Goal: Check status: Check status

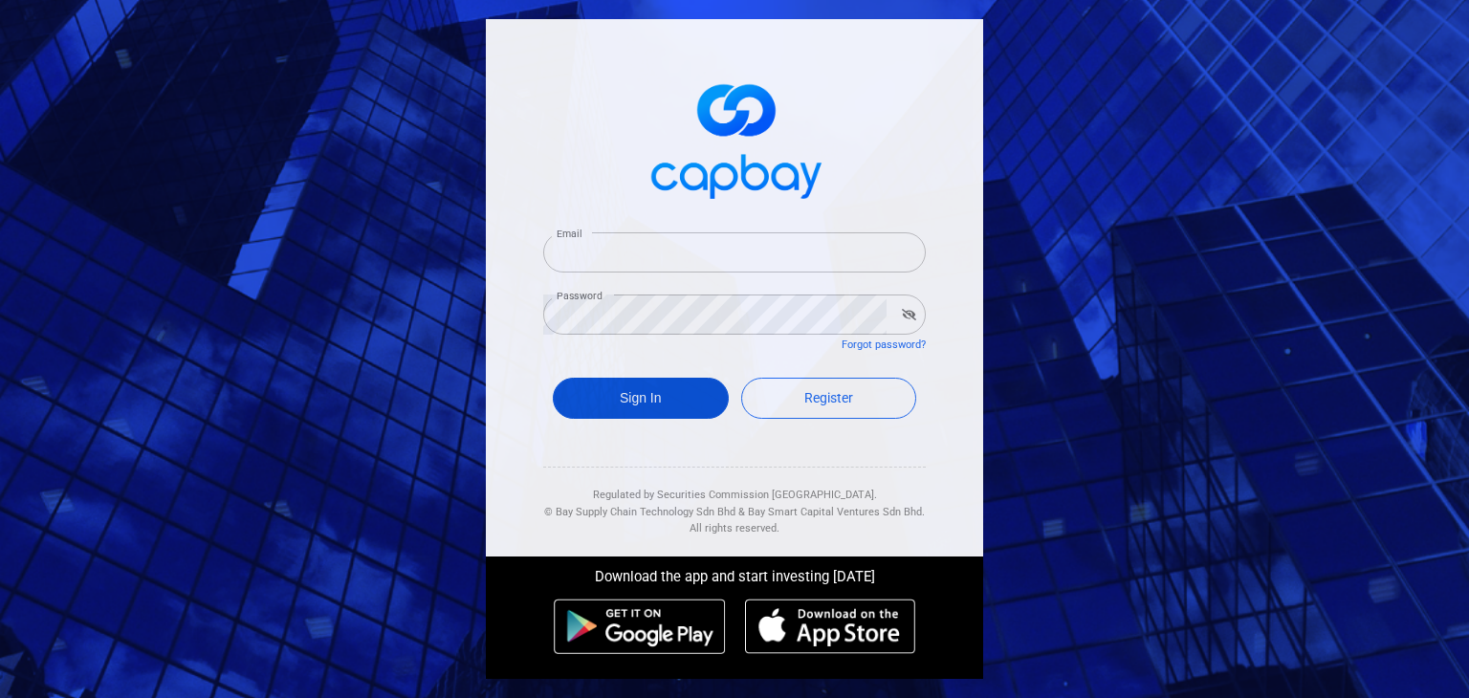
type input "roes80@gmail.com"
click at [605, 402] on button "Sign In" at bounding box center [641, 398] width 176 height 41
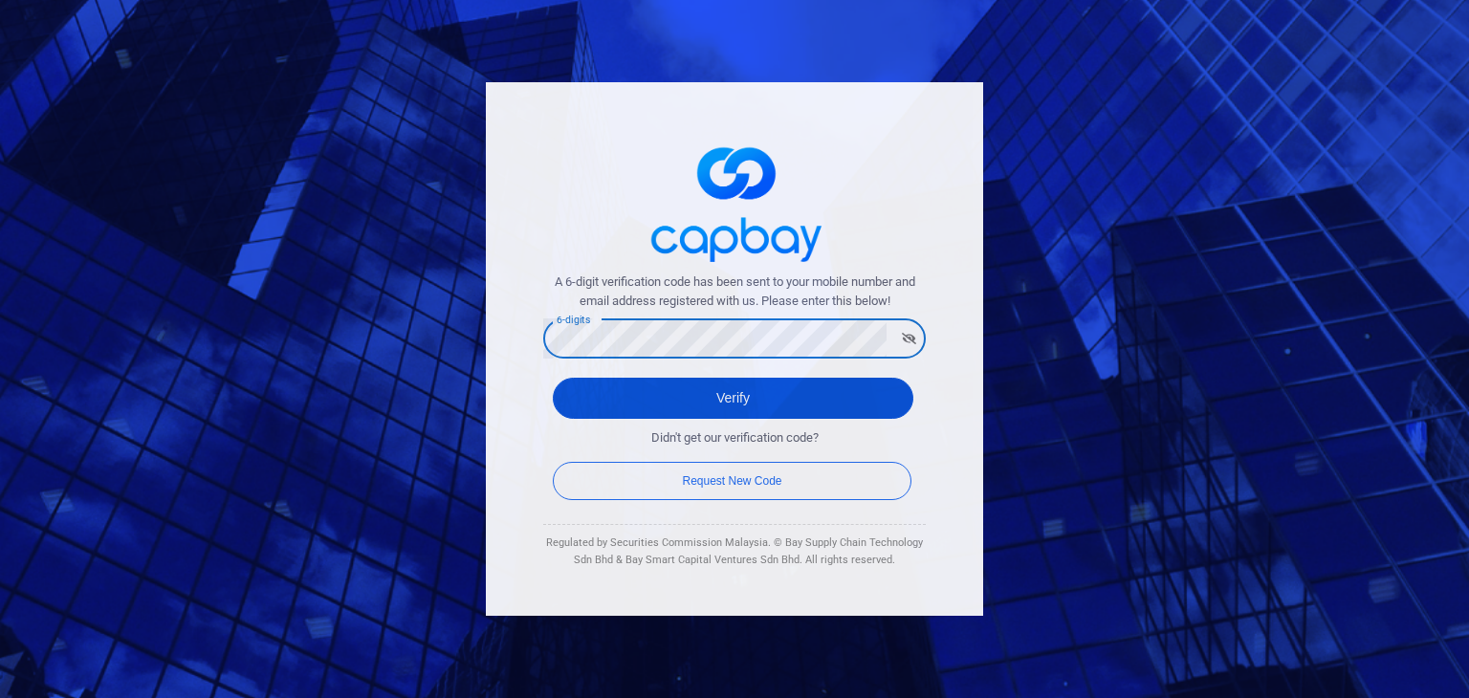
click at [610, 386] on button "Verify" at bounding box center [733, 398] width 360 height 41
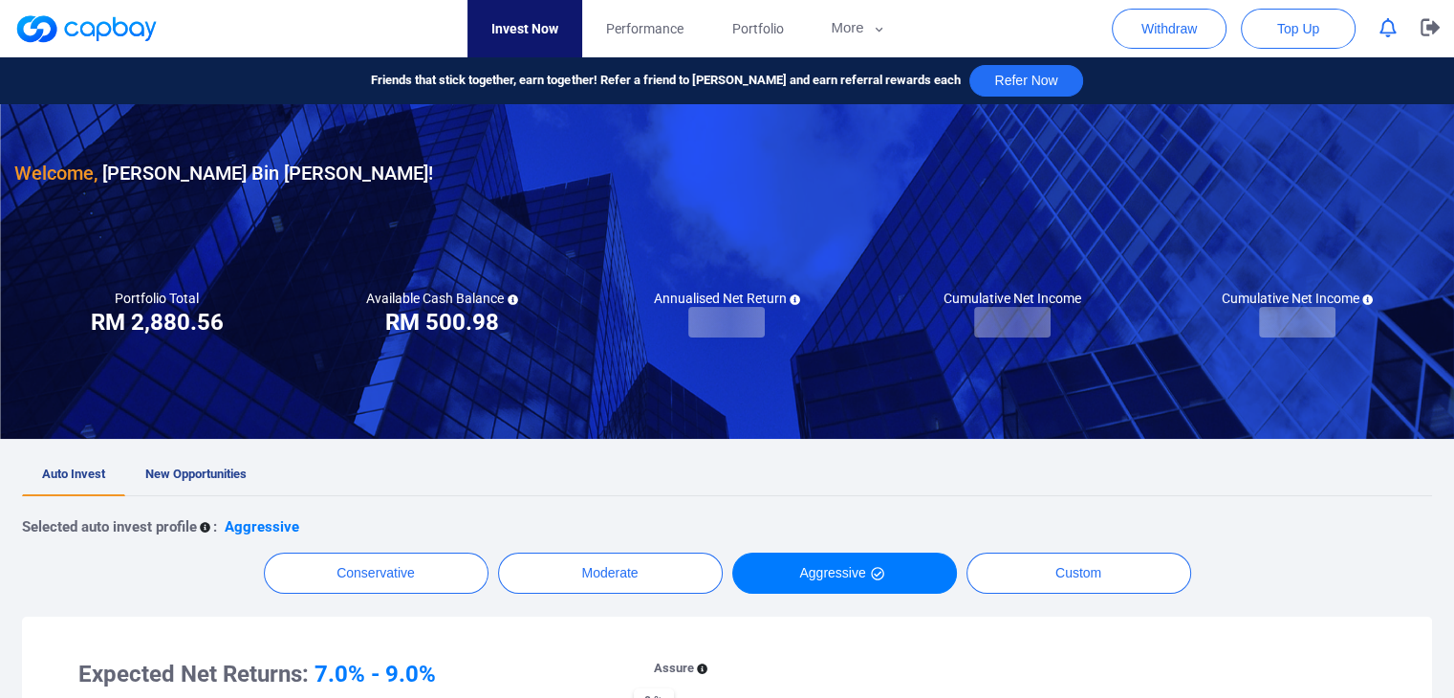
checkbox input "true"
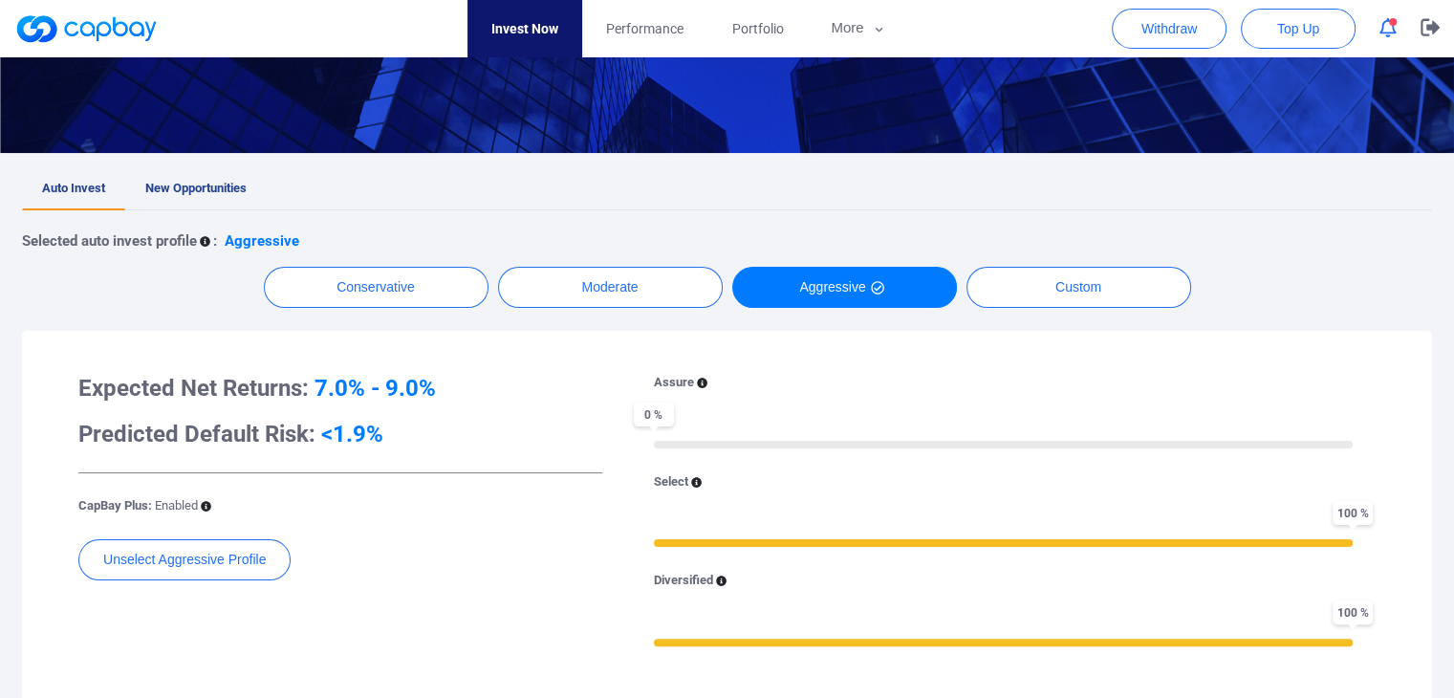
scroll to position [287, 0]
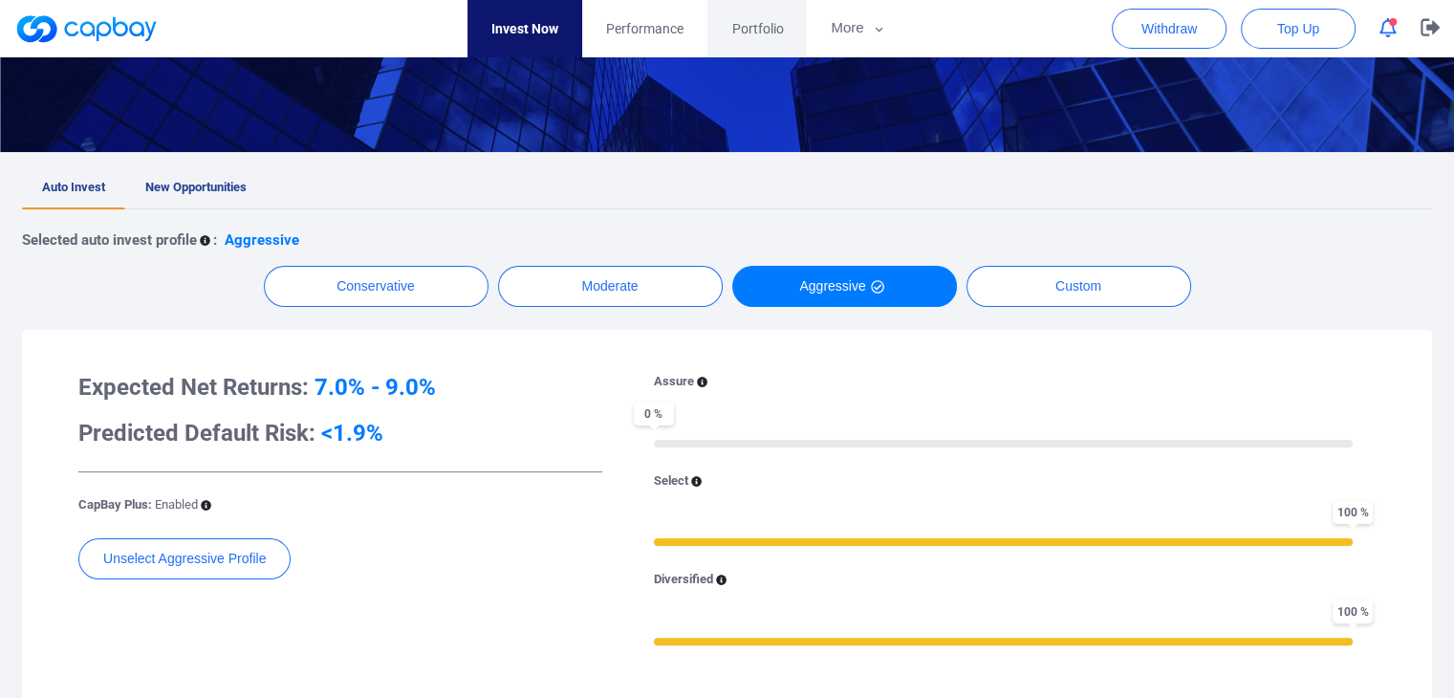
click at [776, 32] on span "Portfolio" at bounding box center [757, 28] width 52 height 21
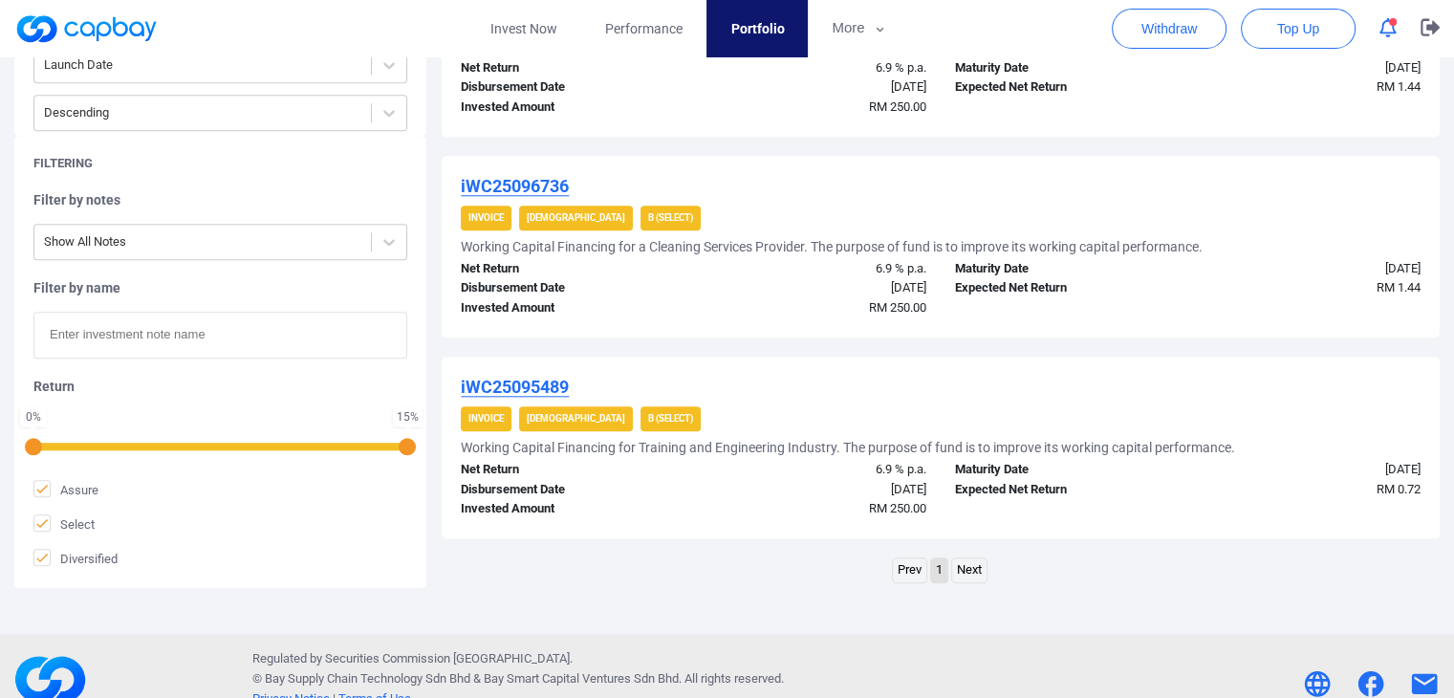
scroll to position [1982, 0]
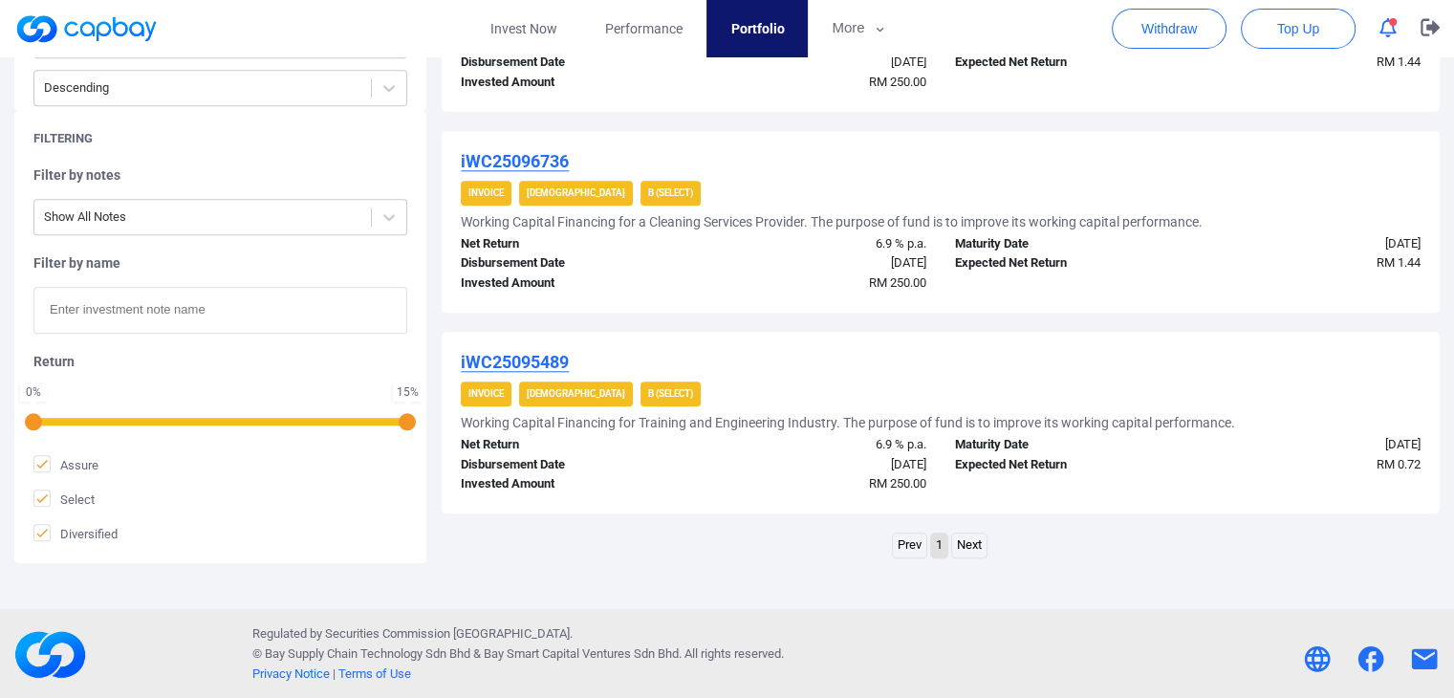
click at [648, 395] on strong "B (Select)" at bounding box center [670, 393] width 45 height 11
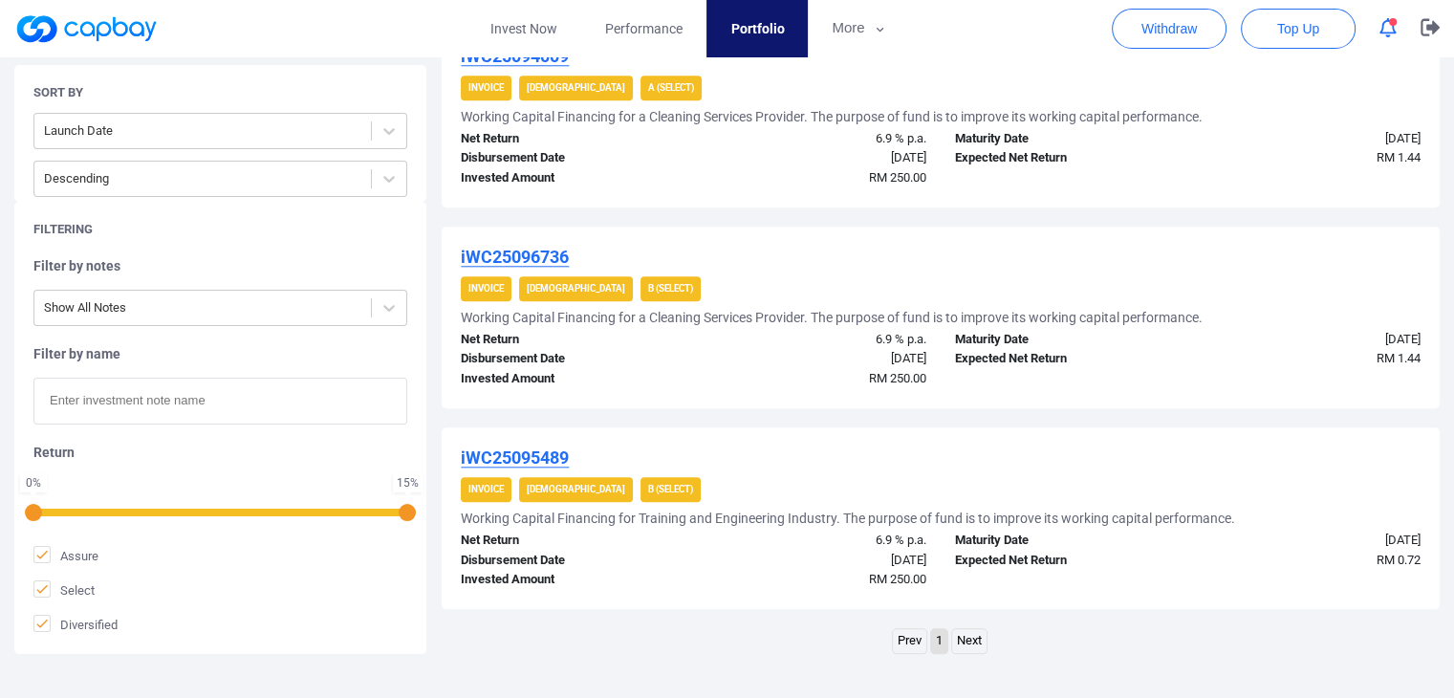
click at [532, 448] on u "iWC25095489" at bounding box center [515, 457] width 108 height 20
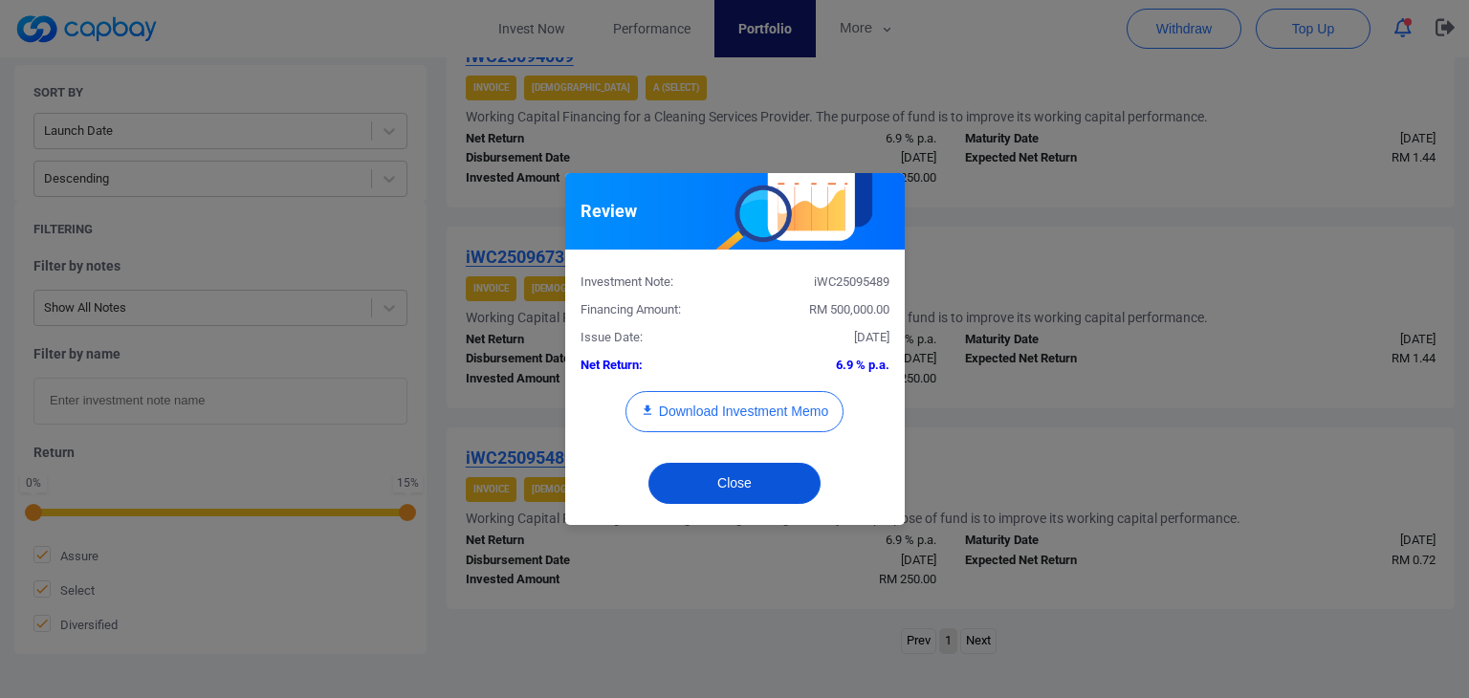
click at [715, 485] on button "Close" at bounding box center [734, 483] width 172 height 41
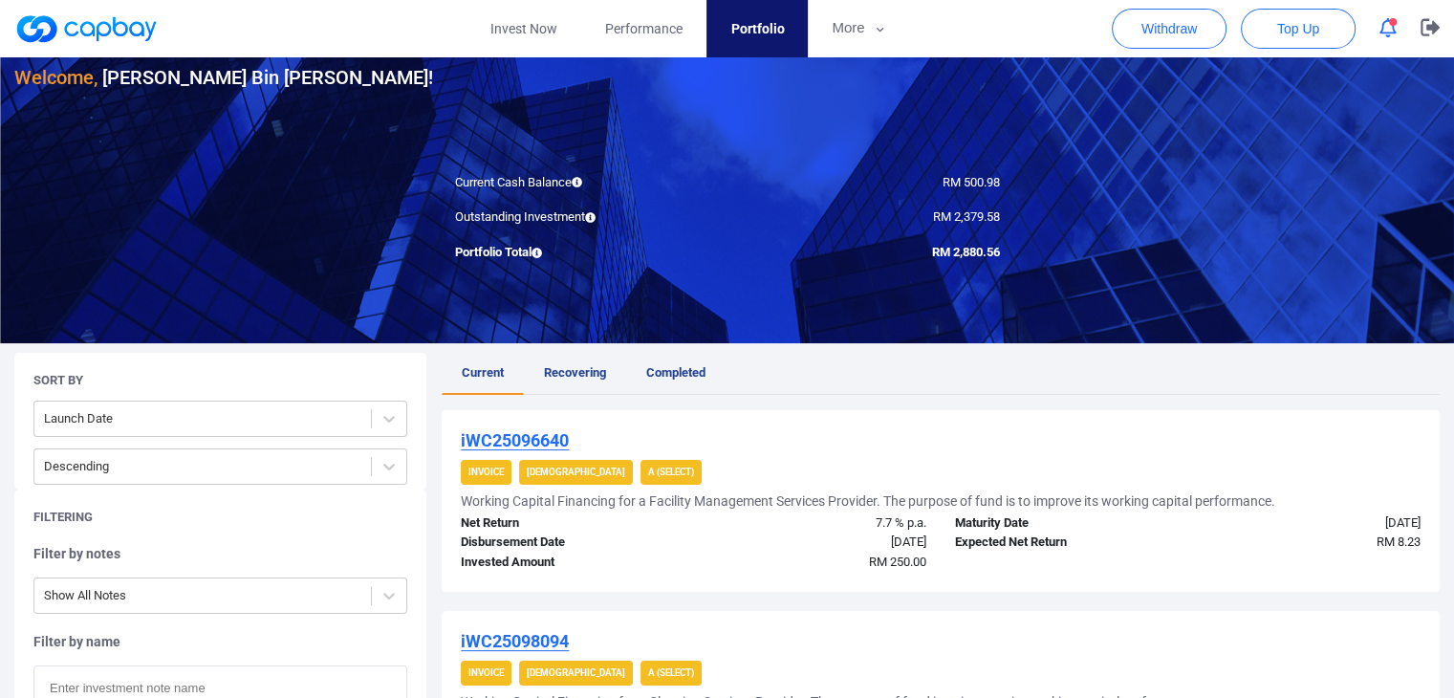
scroll to position [191, 0]
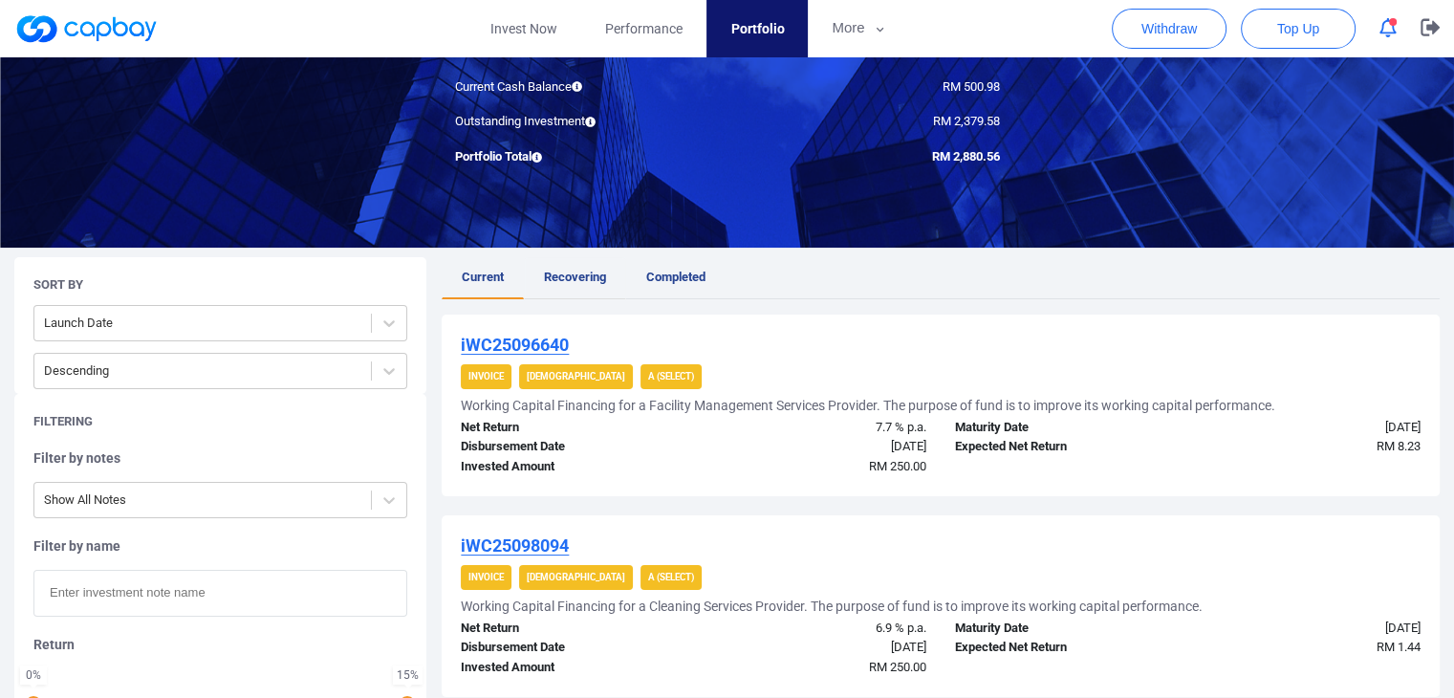
click at [567, 273] on span "Recovering" at bounding box center [575, 277] width 62 height 14
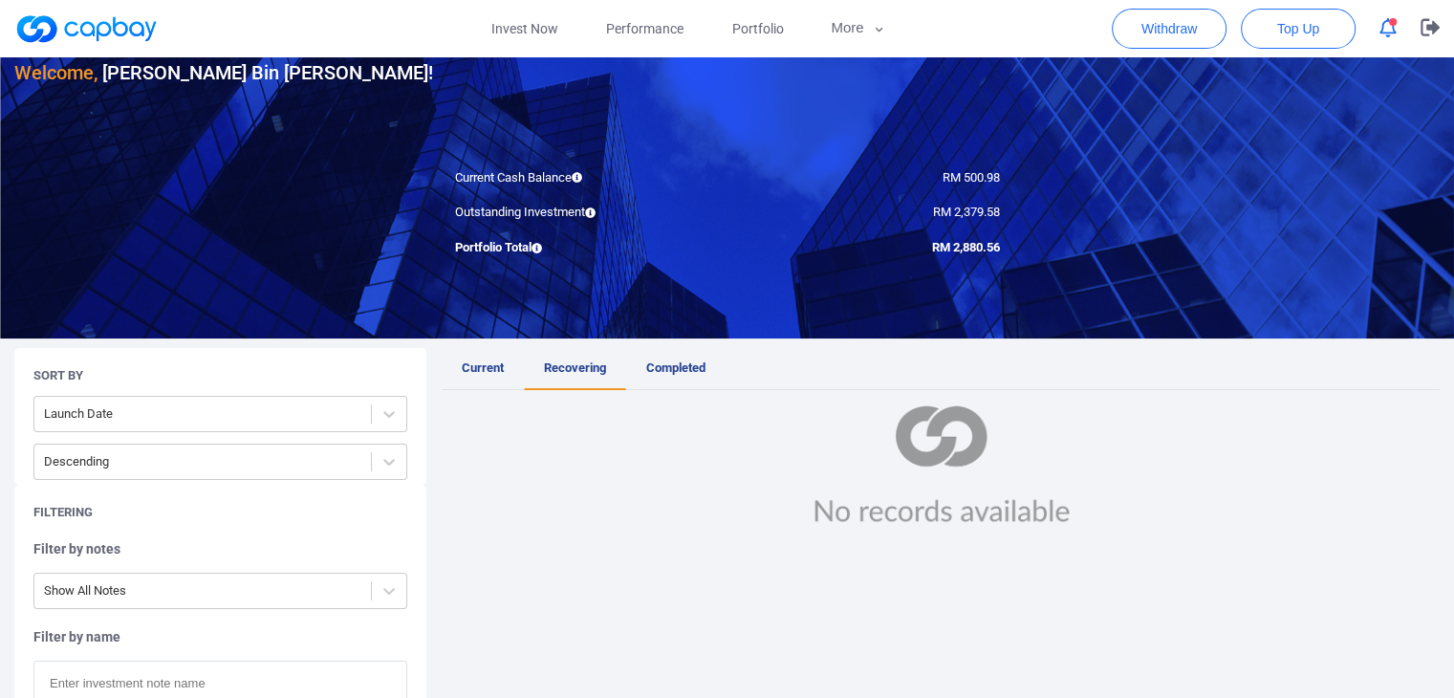
scroll to position [191, 0]
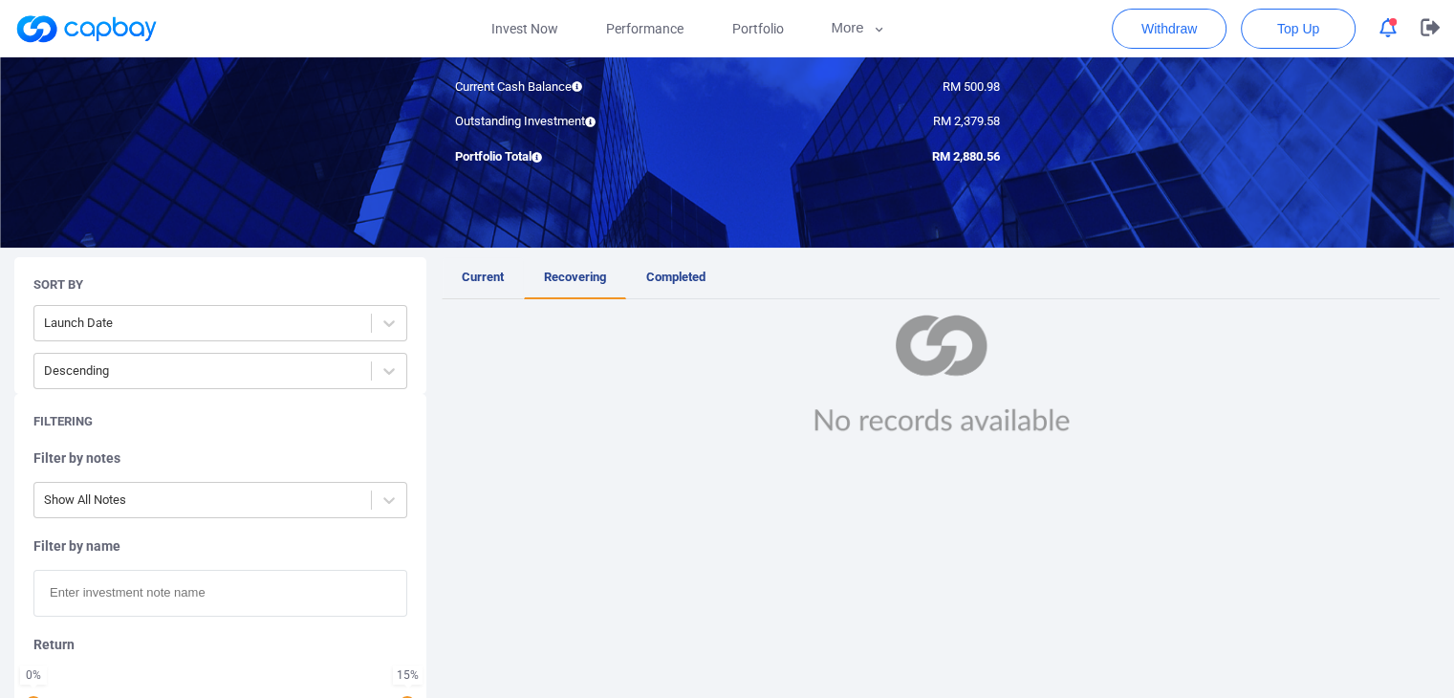
click at [477, 262] on link "Current" at bounding box center [483, 278] width 82 height 42
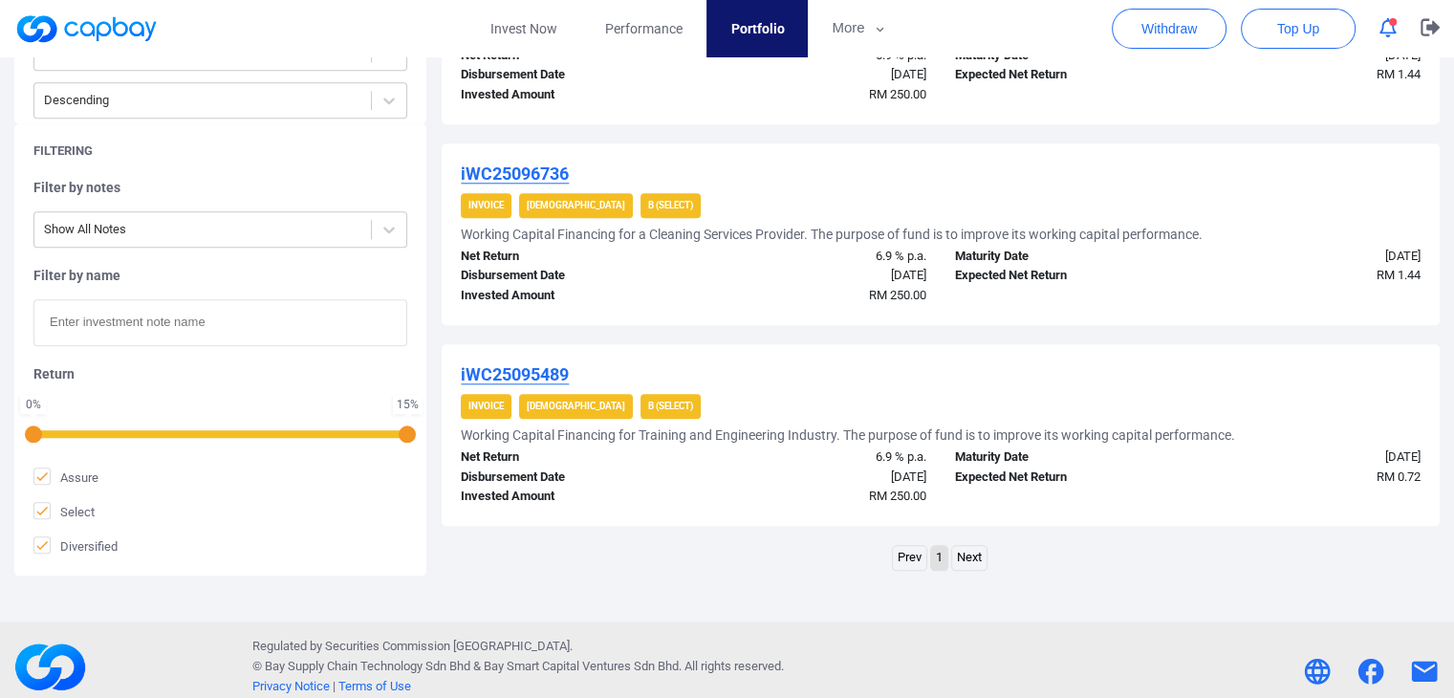
scroll to position [1982, 0]
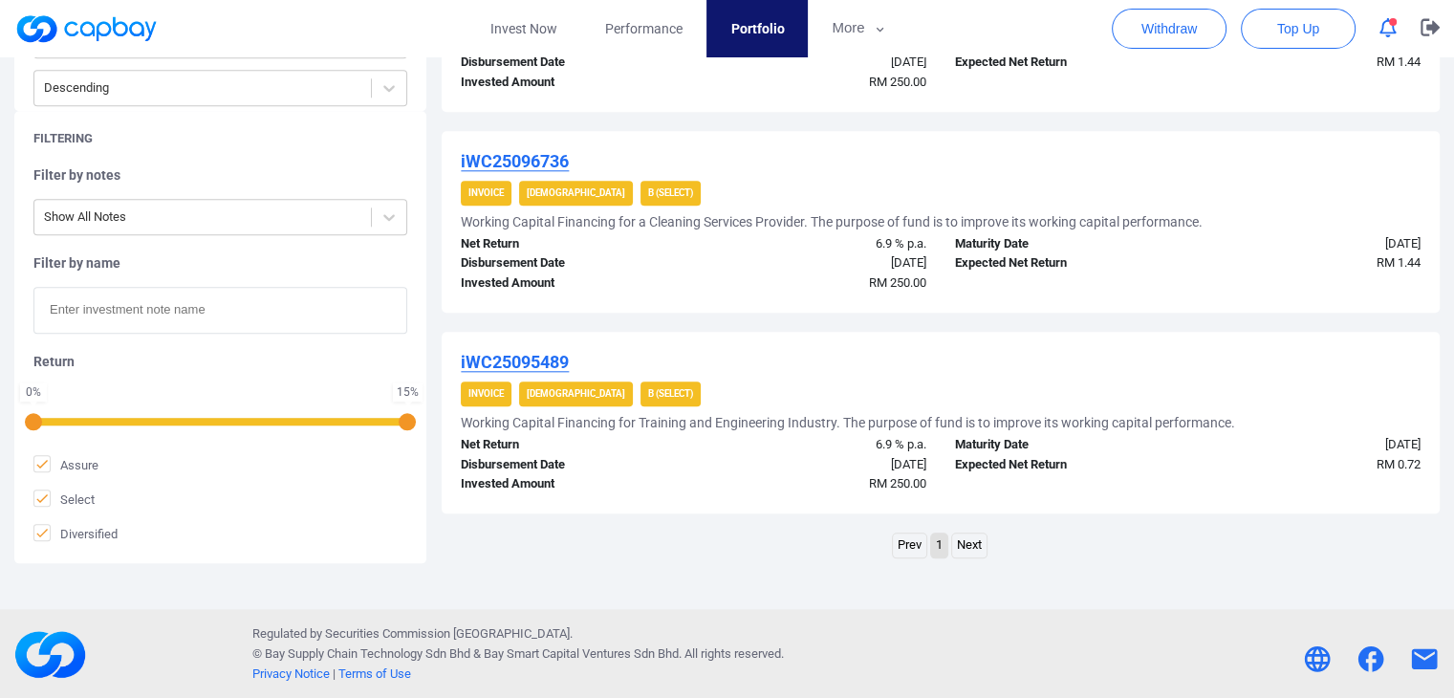
click at [501, 353] on u "iWC25095489" at bounding box center [515, 362] width 108 height 20
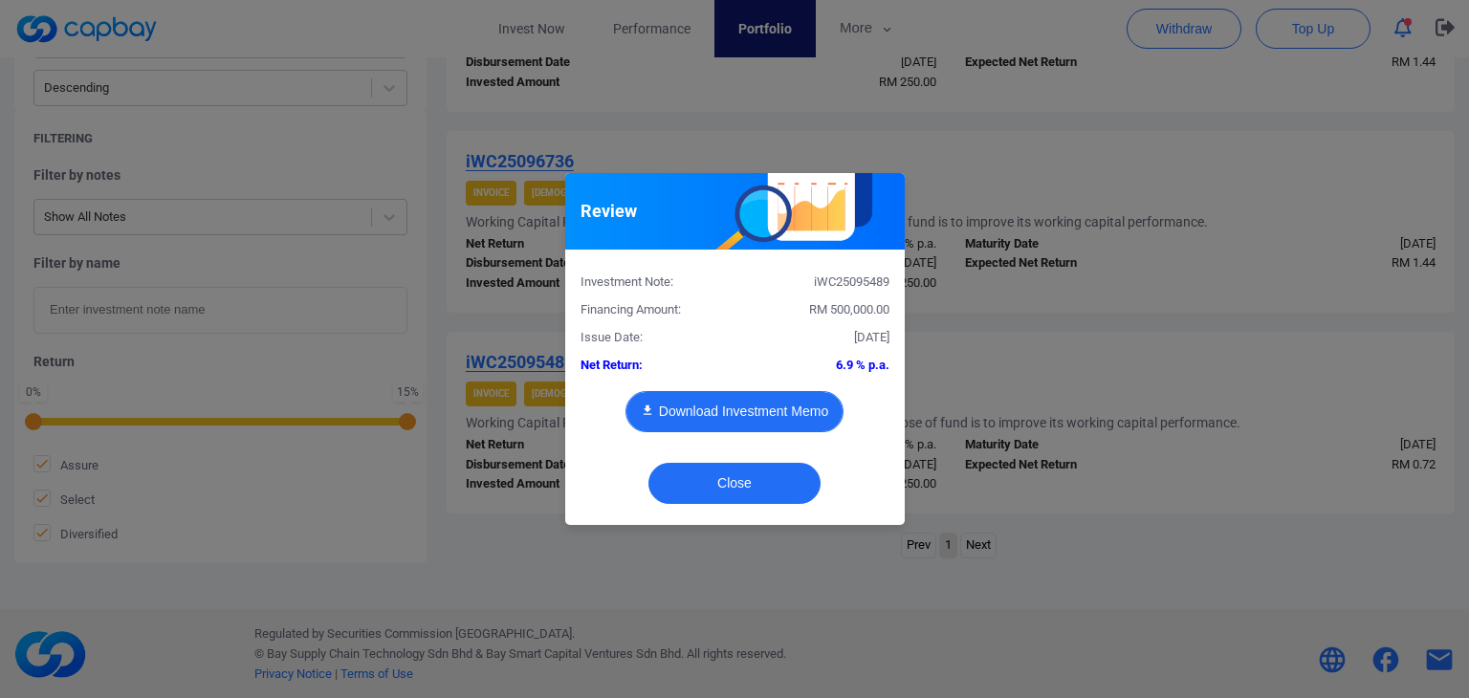
click at [730, 419] on button "Download Investment Memo" at bounding box center [734, 411] width 218 height 41
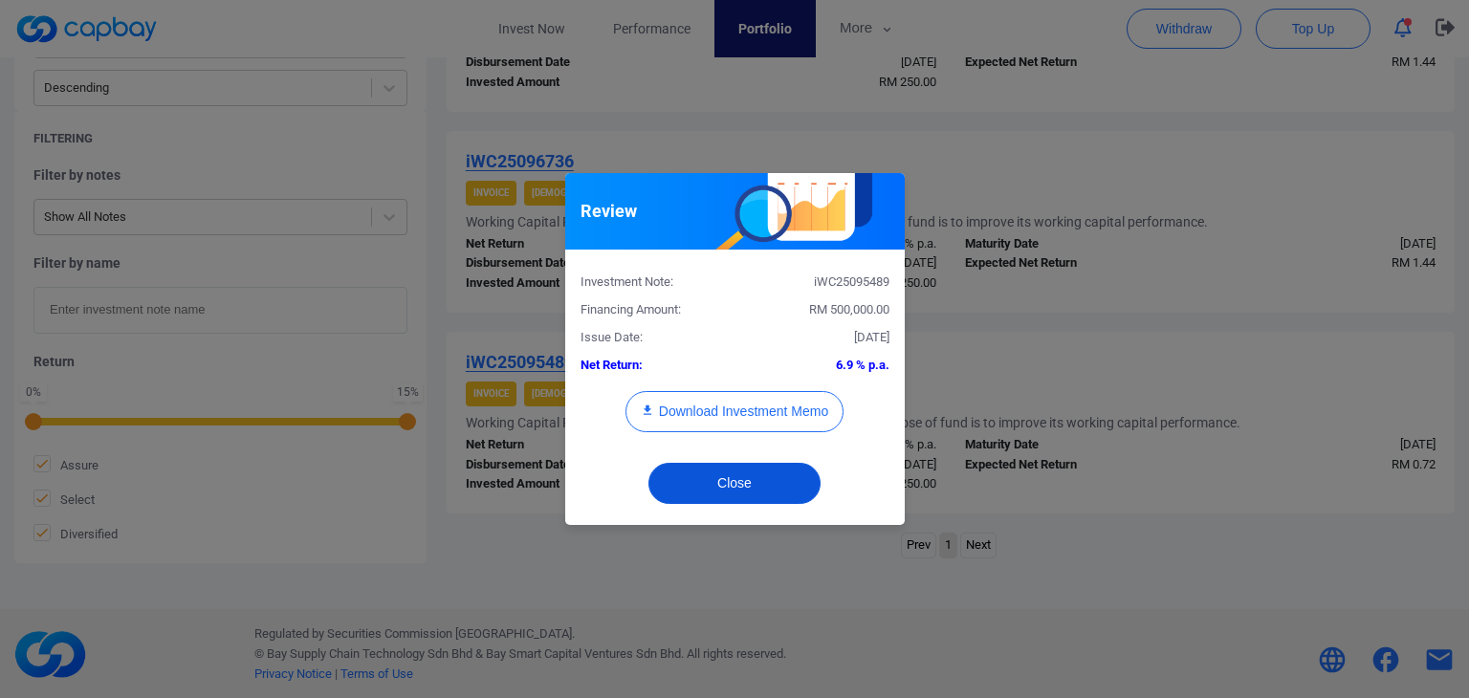
click at [763, 488] on button "Close" at bounding box center [734, 483] width 172 height 41
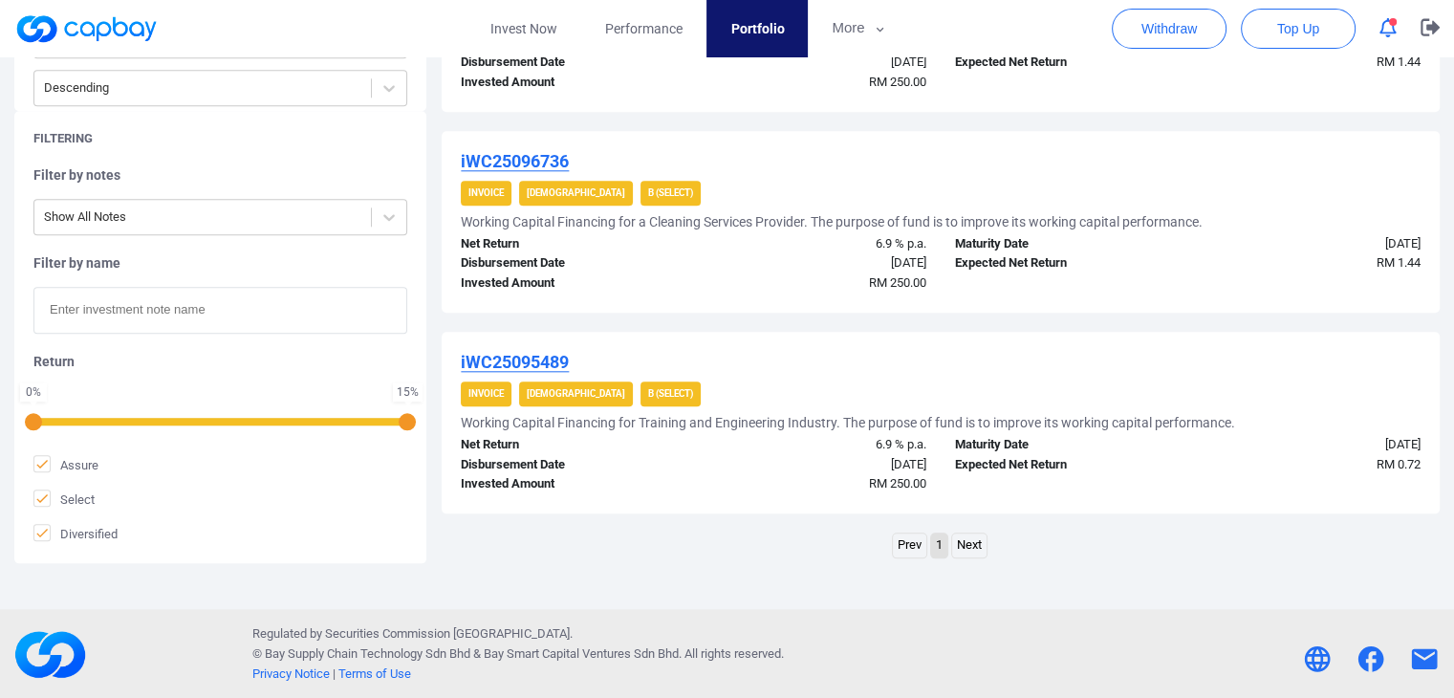
click at [514, 151] on u "iWC25096736" at bounding box center [515, 161] width 108 height 20
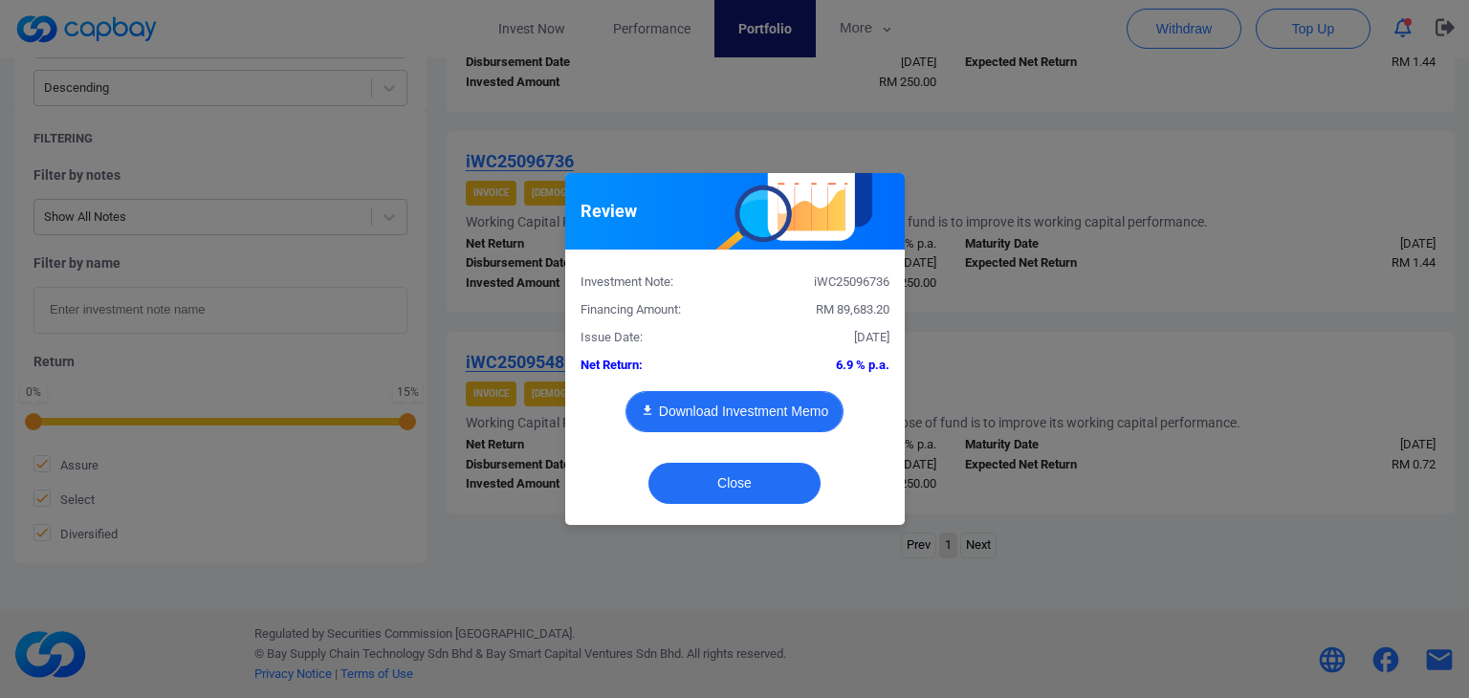
click at [750, 414] on button "Download Investment Memo" at bounding box center [734, 411] width 218 height 41
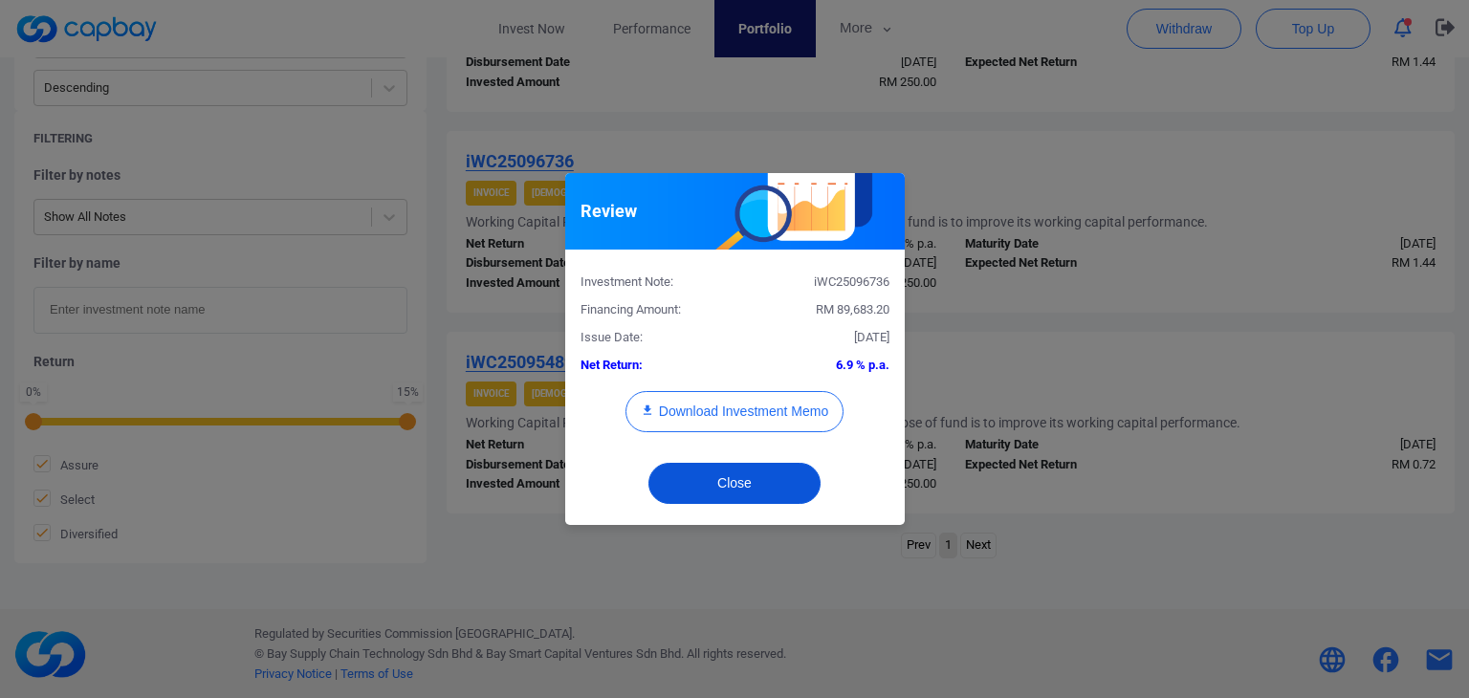
click at [754, 477] on button "Close" at bounding box center [734, 483] width 172 height 41
